Goal: Information Seeking & Learning: Check status

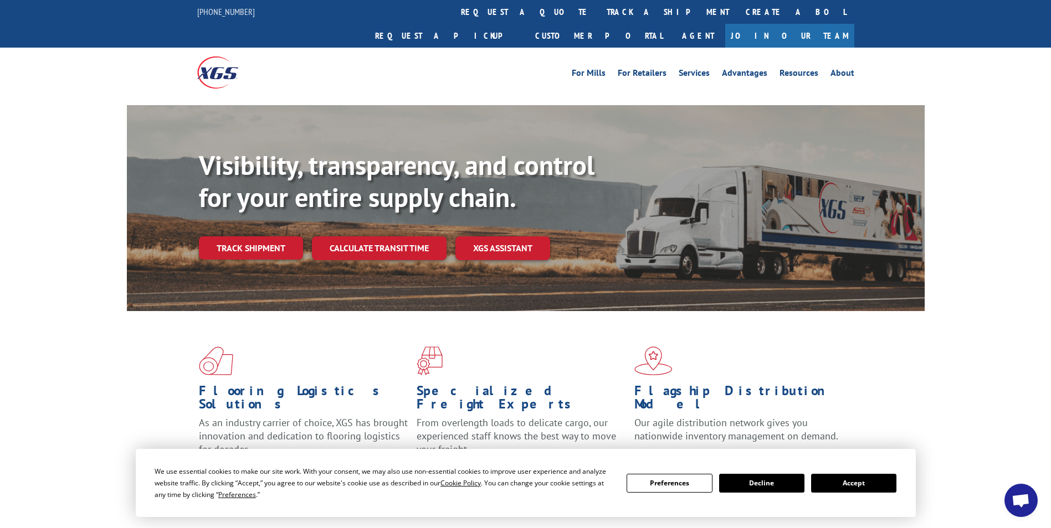
click at [276, 236] on link "Track shipment" at bounding box center [251, 247] width 104 height 23
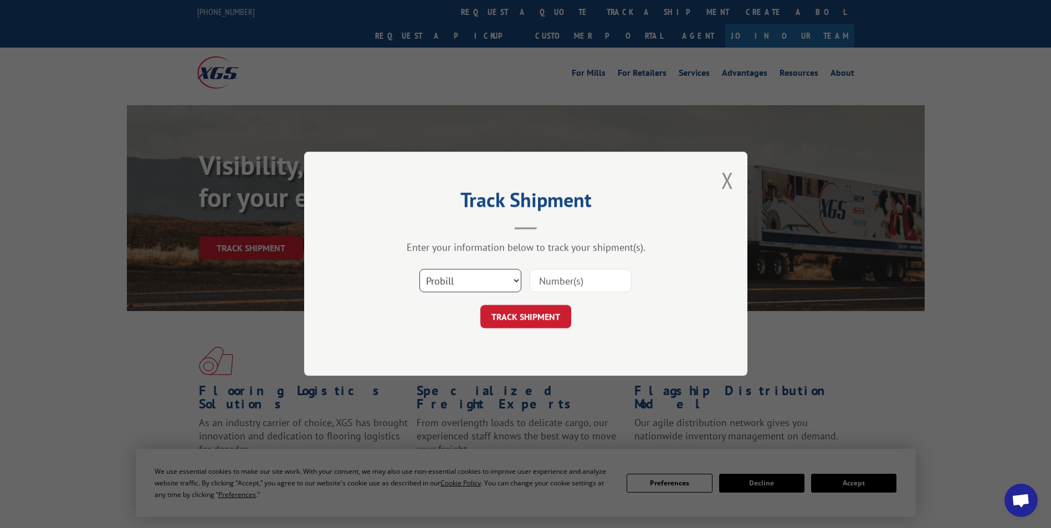
click at [514, 281] on select "Select category... Probill BOL PO" at bounding box center [470, 281] width 102 height 23
select select "bol"
click at [419, 270] on select "Select category... Probill BOL PO" at bounding box center [470, 281] width 102 height 23
click at [560, 277] on input at bounding box center [580, 281] width 102 height 23
paste input "3399158"
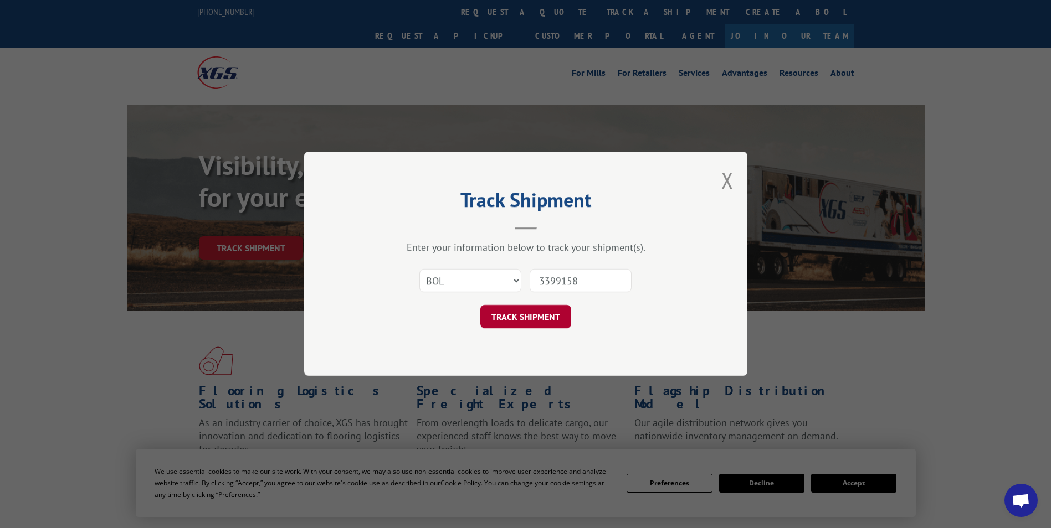
type input "3399158"
click at [512, 308] on button "TRACK SHIPMENT" at bounding box center [525, 317] width 91 height 23
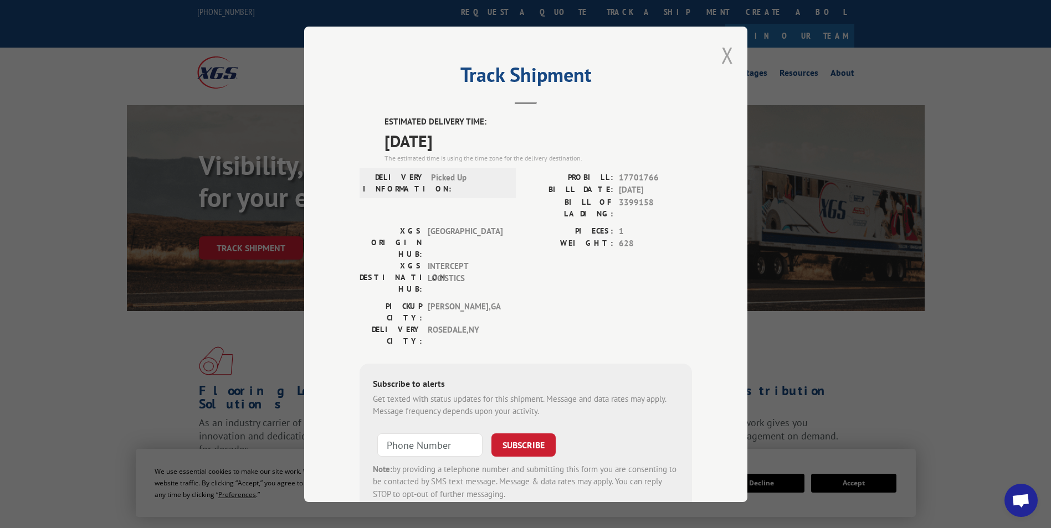
click at [727, 57] on button "Close modal" at bounding box center [727, 54] width 12 height 29
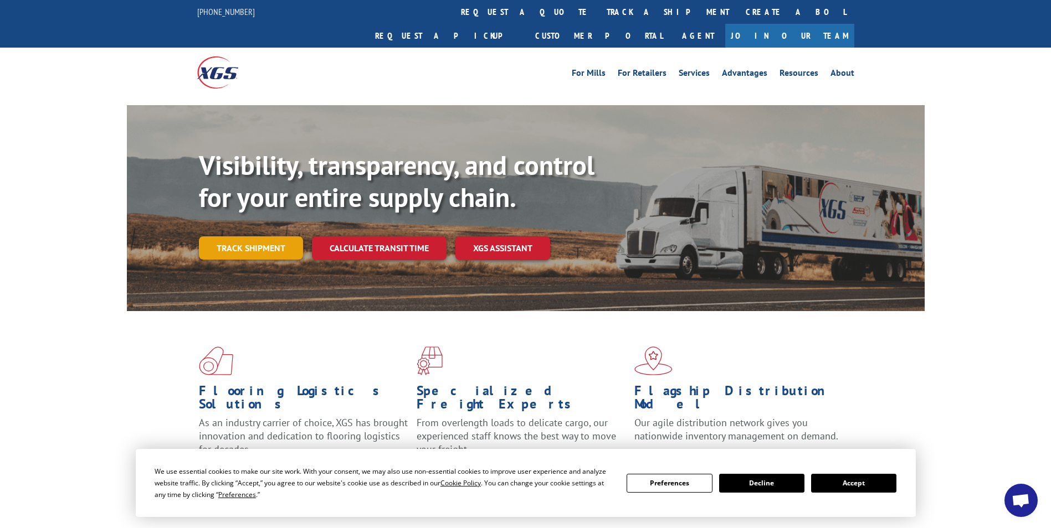
click at [217, 236] on link "Track shipment" at bounding box center [251, 247] width 104 height 23
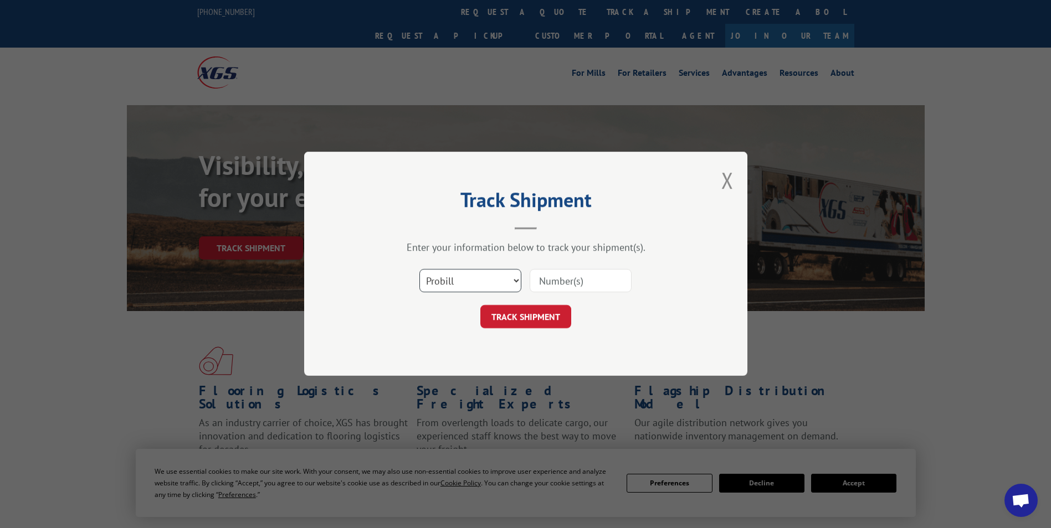
click at [497, 281] on select "Select category... Probill BOL PO" at bounding box center [470, 281] width 102 height 23
select select "bol"
click at [419, 270] on select "Select category... Probill BOL PO" at bounding box center [470, 281] width 102 height 23
drag, startPoint x: 563, startPoint y: 287, endPoint x: 569, endPoint y: 285, distance: 6.5
click at [563, 287] on input at bounding box center [580, 281] width 102 height 23
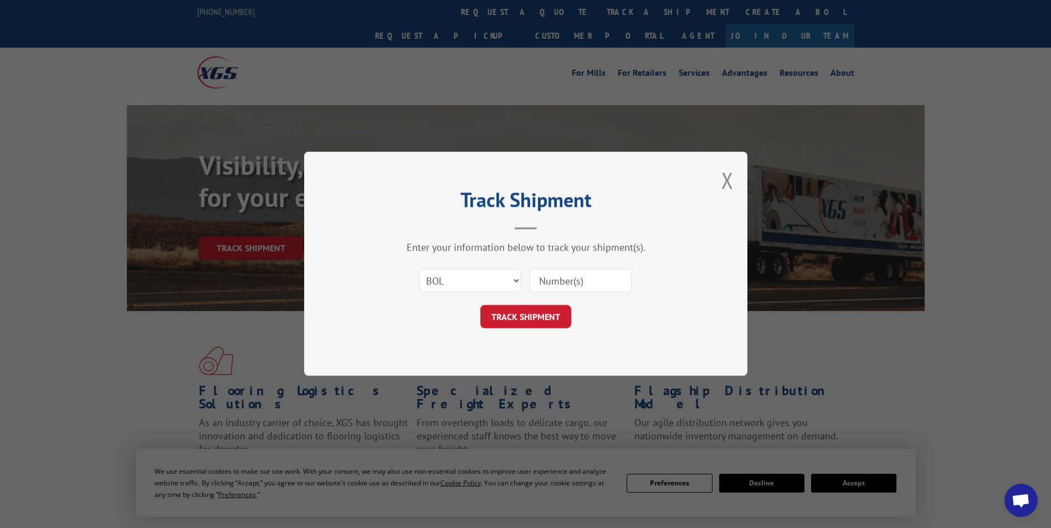
paste input "3395362"
type input "3395362"
click at [527, 319] on button "TRACK SHIPMENT" at bounding box center [525, 317] width 91 height 23
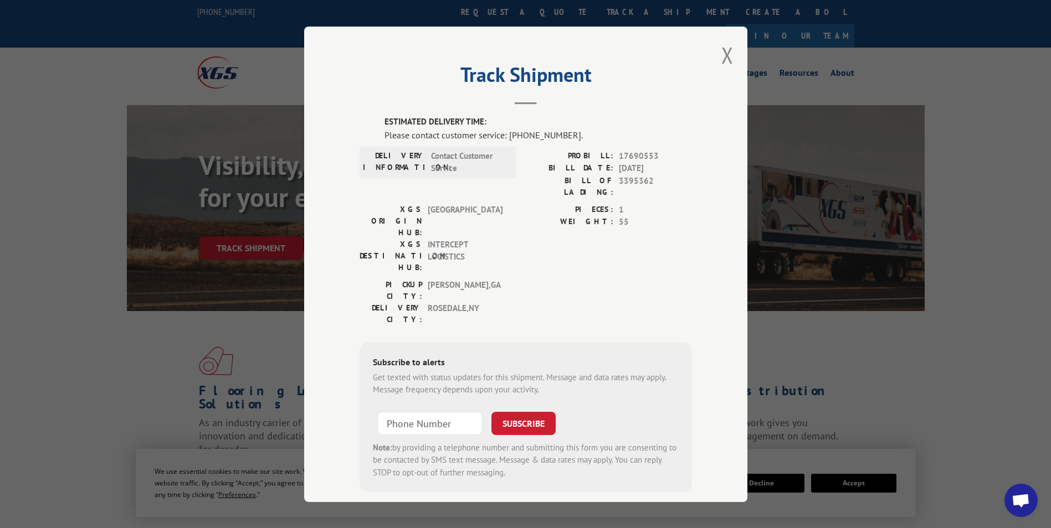
click at [737, 61] on div "Track Shipment ESTIMATED DELIVERY TIME: Please contact customer service: [PHONE…" at bounding box center [525, 265] width 443 height 476
click at [730, 65] on div "Track Shipment ESTIMATED DELIVERY TIME: Please contact customer service: [PHONE…" at bounding box center [525, 265] width 443 height 476
click at [715, 55] on div "Track Shipment ESTIMATED DELIVERY TIME: Please contact customer service: [PHONE…" at bounding box center [525, 265] width 443 height 476
click at [728, 55] on button "Close modal" at bounding box center [727, 54] width 12 height 29
